Goal: Task Accomplishment & Management: Use online tool/utility

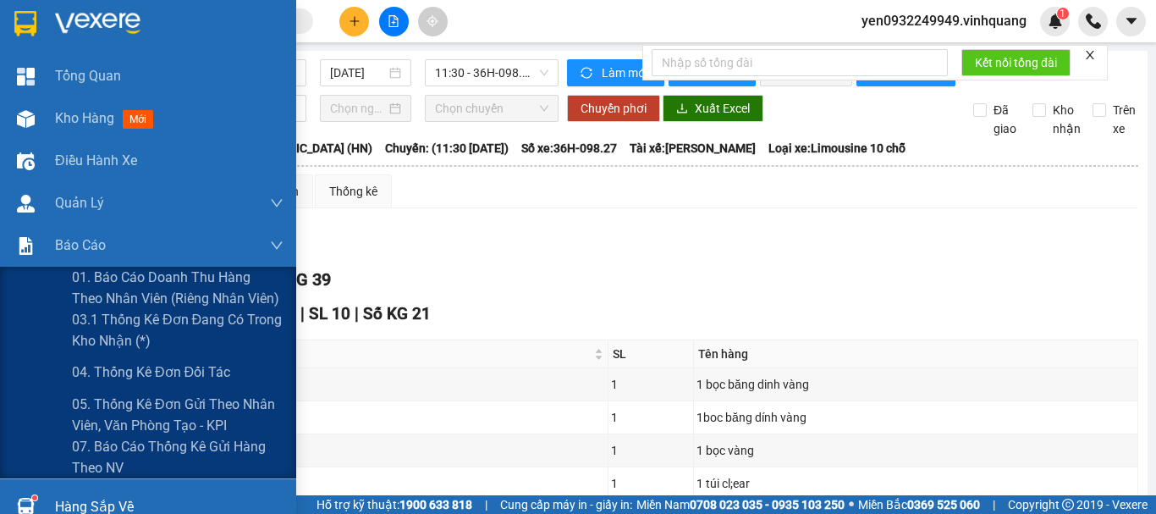
scroll to position [498, 0]
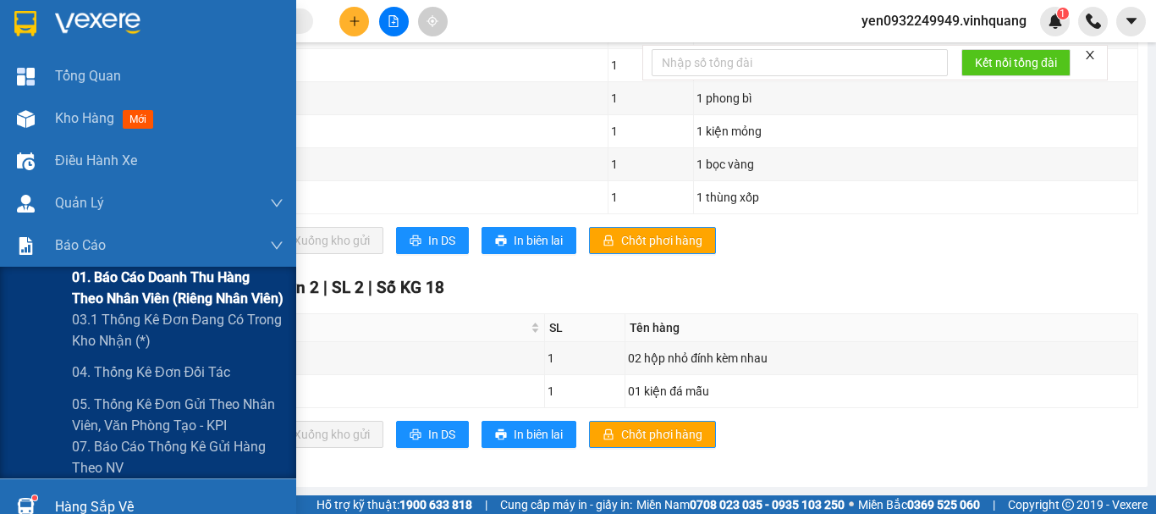
click at [117, 276] on span "01. Báo cáo doanh thu hàng theo nhân viên (riêng nhân viên)" at bounding box center [177, 287] width 211 height 42
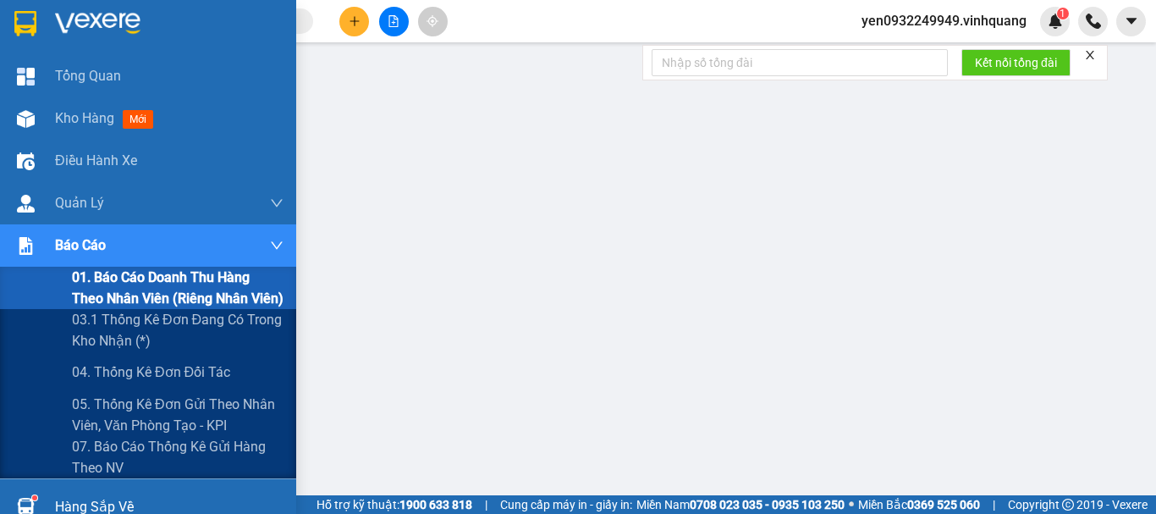
scroll to position [326, 0]
click at [95, 272] on span "01. Báo cáo doanh thu hàng theo nhân viên (riêng nhân viên)" at bounding box center [177, 287] width 211 height 42
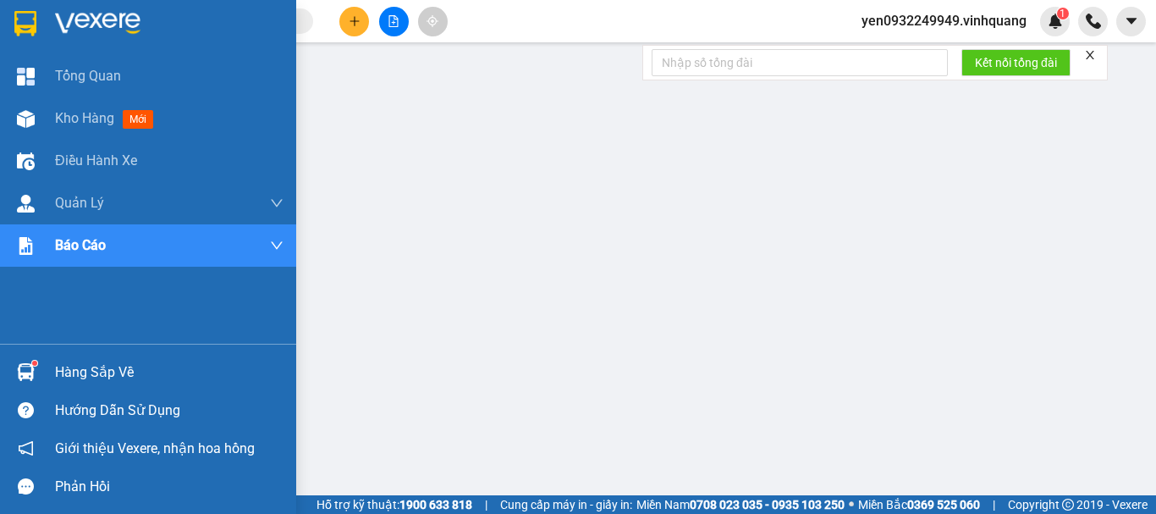
click at [74, 21] on img at bounding box center [97, 23] width 85 height 25
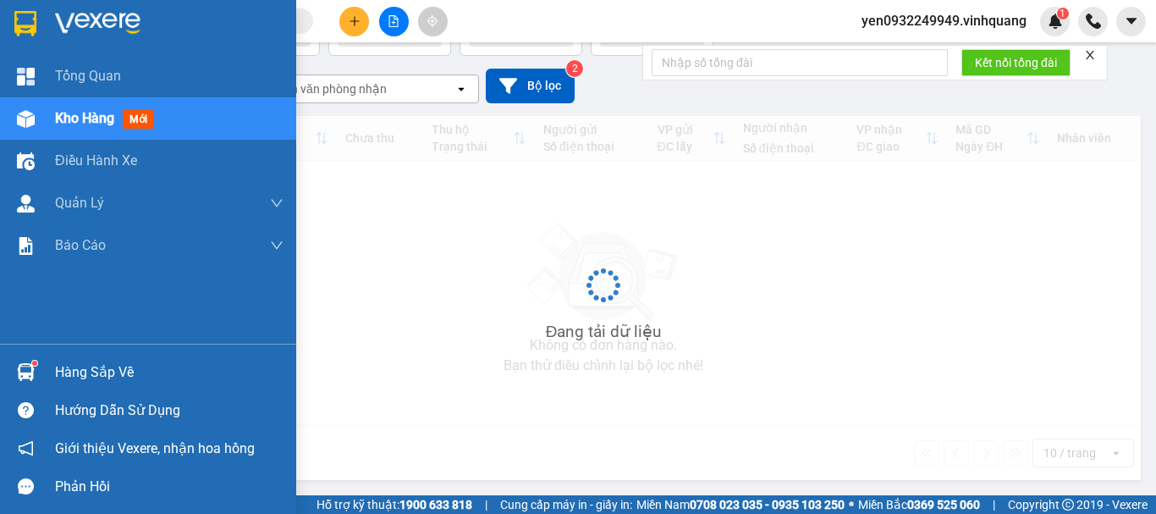
scroll to position [123, 0]
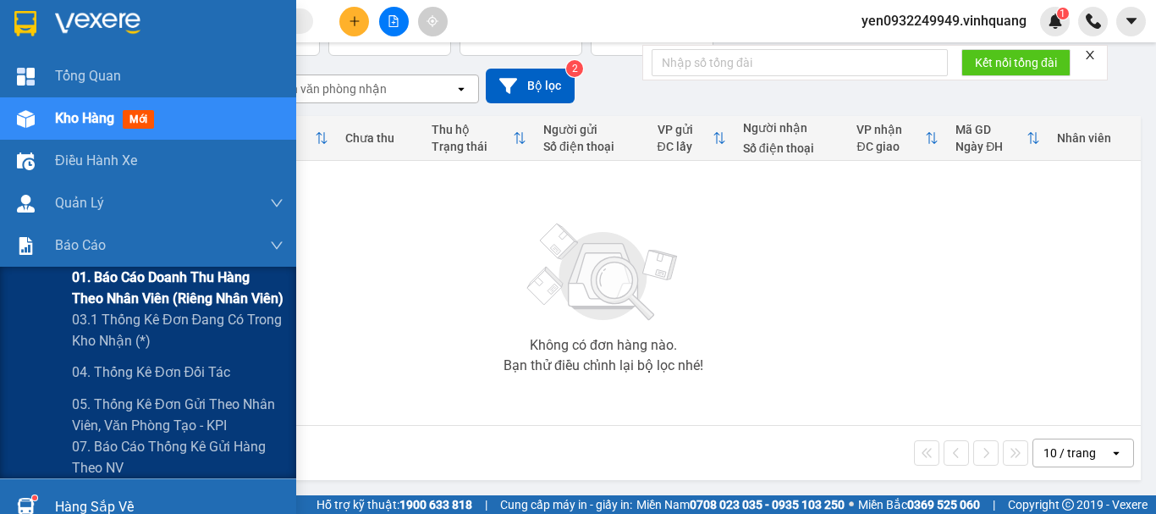
click at [88, 271] on span "01. Báo cáo doanh thu hàng theo nhân viên (riêng nhân viên)" at bounding box center [177, 287] width 211 height 42
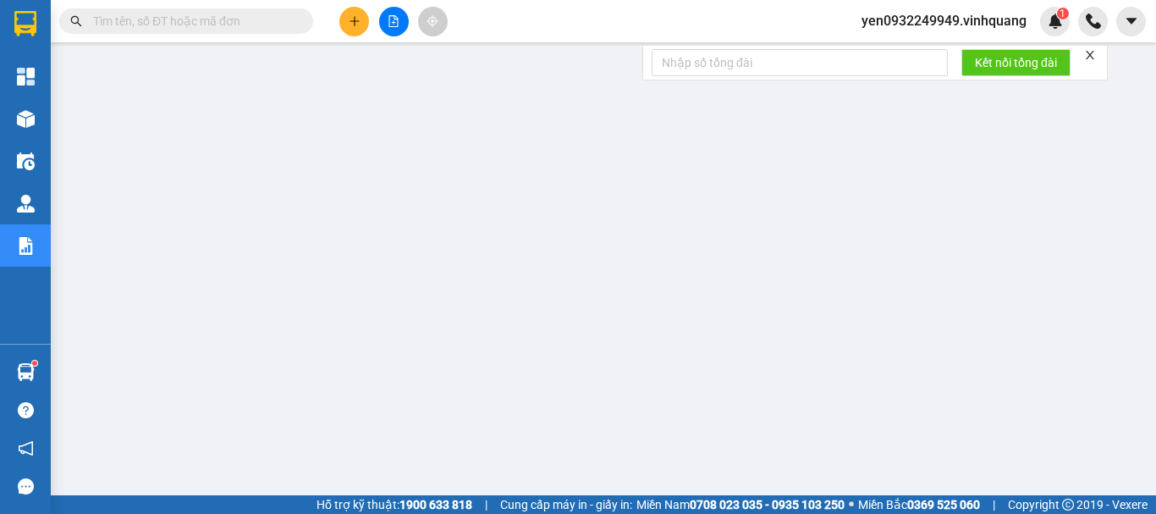
click at [184, 16] on input "text" at bounding box center [193, 21] width 200 height 19
paste input "1108250171"
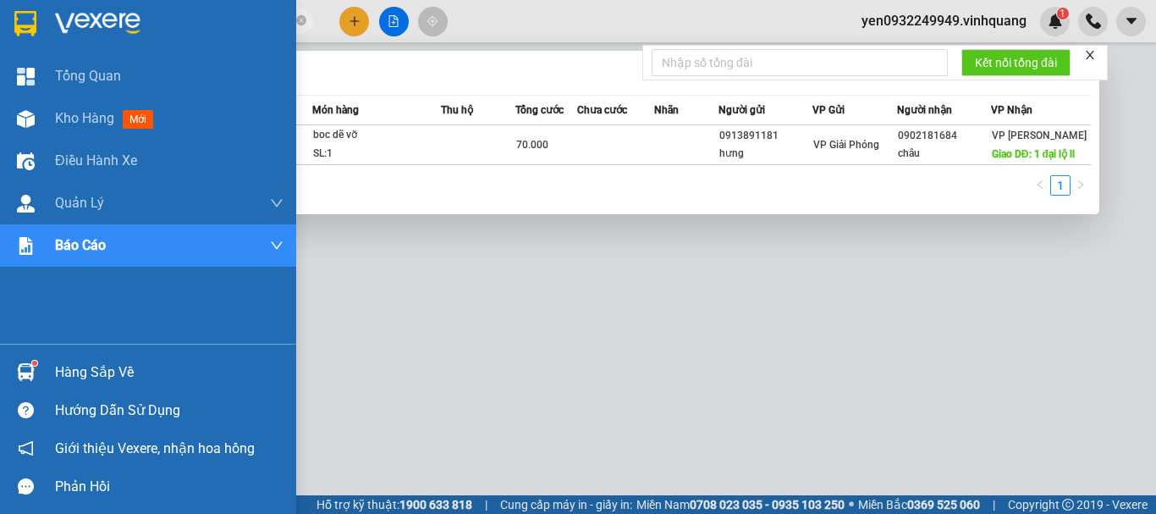
type input "1108250171"
click at [86, 20] on img at bounding box center [97, 23] width 85 height 25
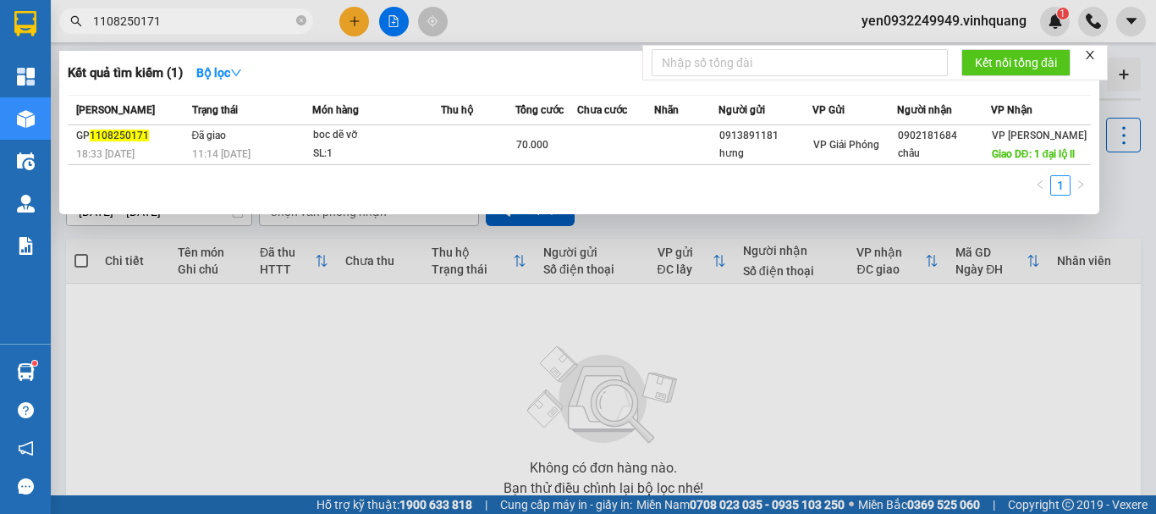
click at [823, 362] on div at bounding box center [578, 257] width 1156 height 514
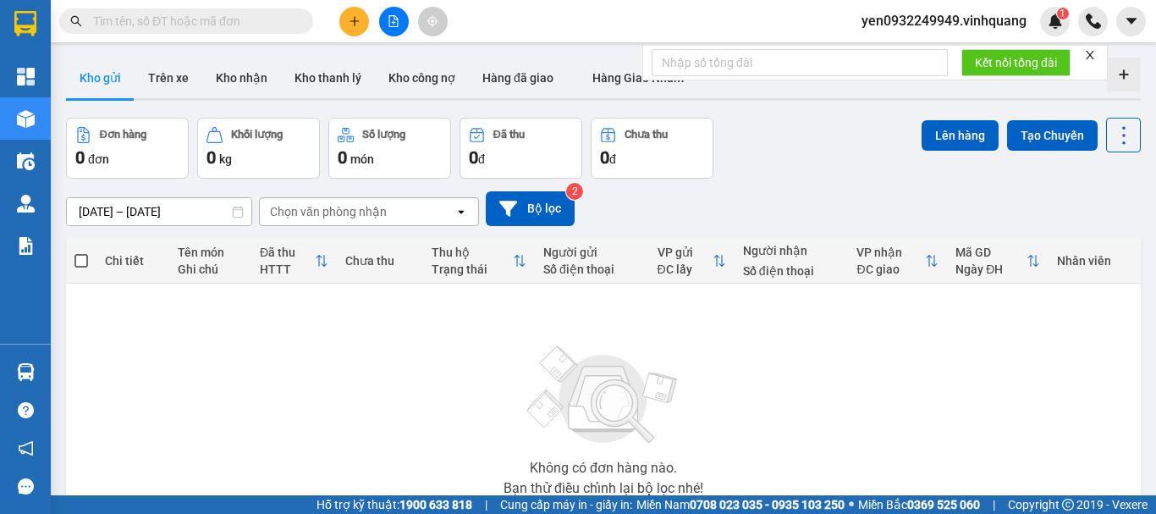
click at [909, 25] on span "yen0932249949.vinhquang" at bounding box center [944, 20] width 192 height 21
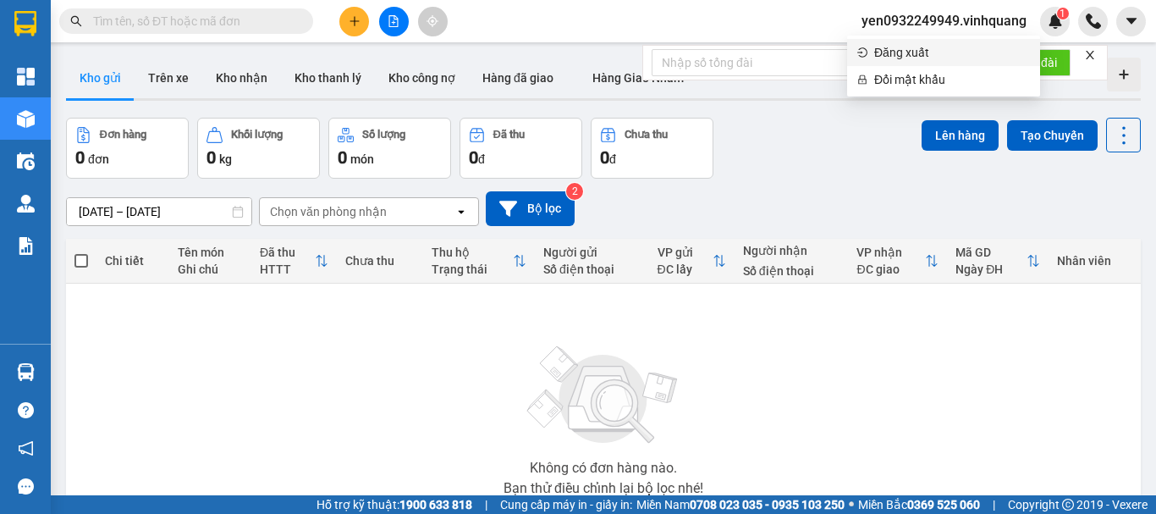
click at [907, 53] on span "Đăng xuất" at bounding box center [952, 52] width 156 height 19
